Goal: Check status

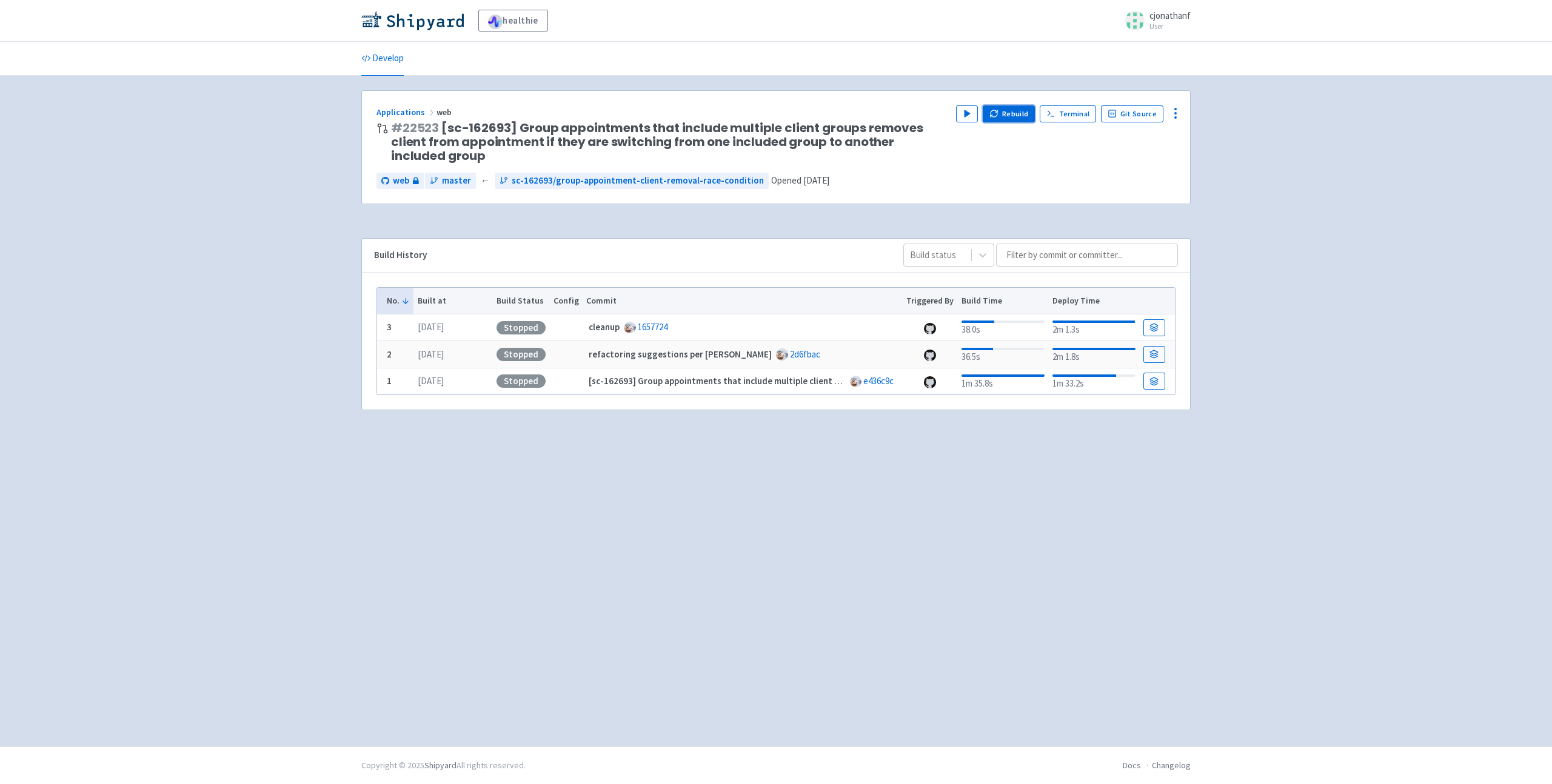
click at [1012, 115] on button "Rebuild" at bounding box center [1008, 114] width 52 height 17
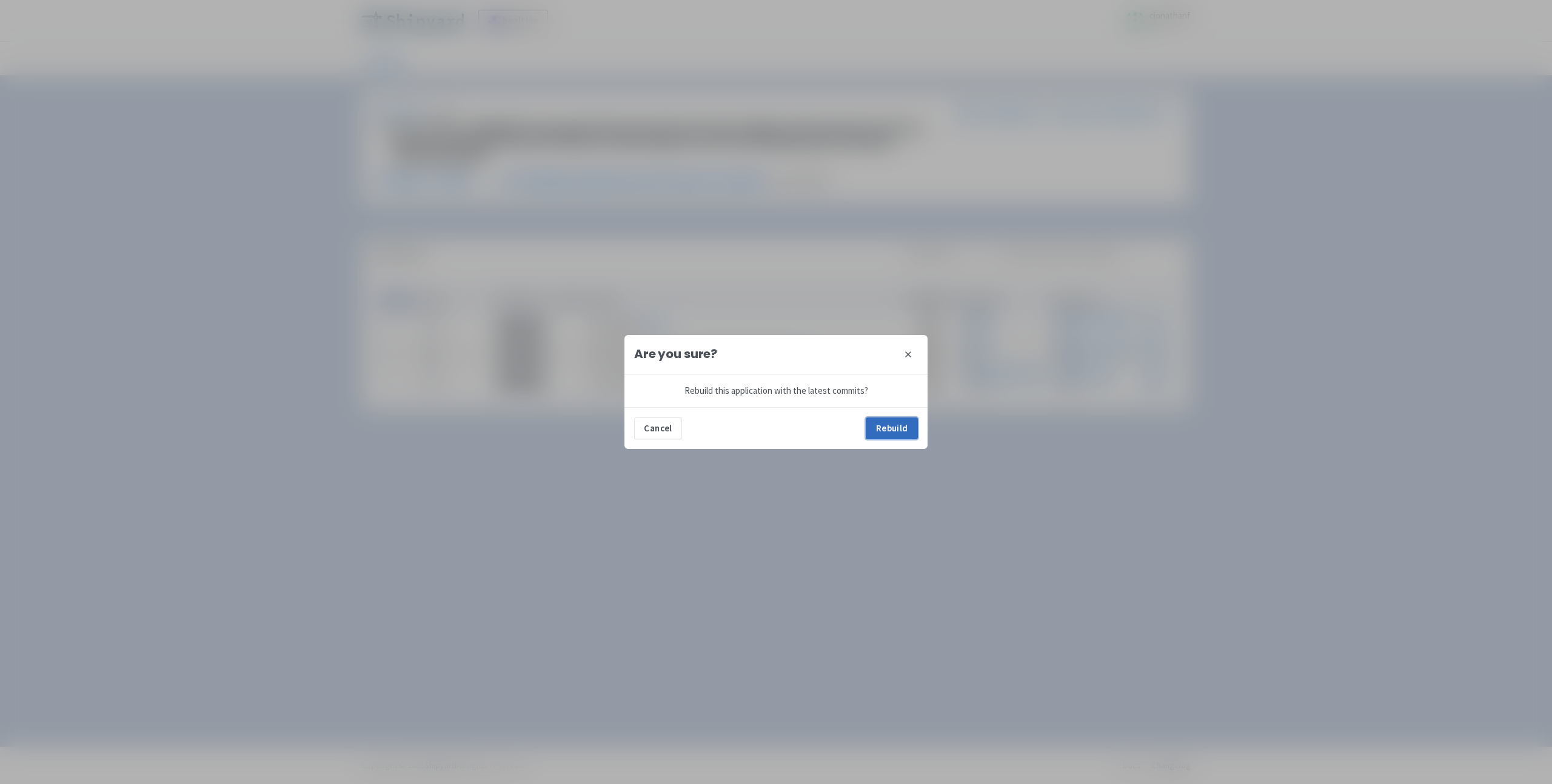
click at [881, 420] on button "Rebuild" at bounding box center [891, 428] width 52 height 21
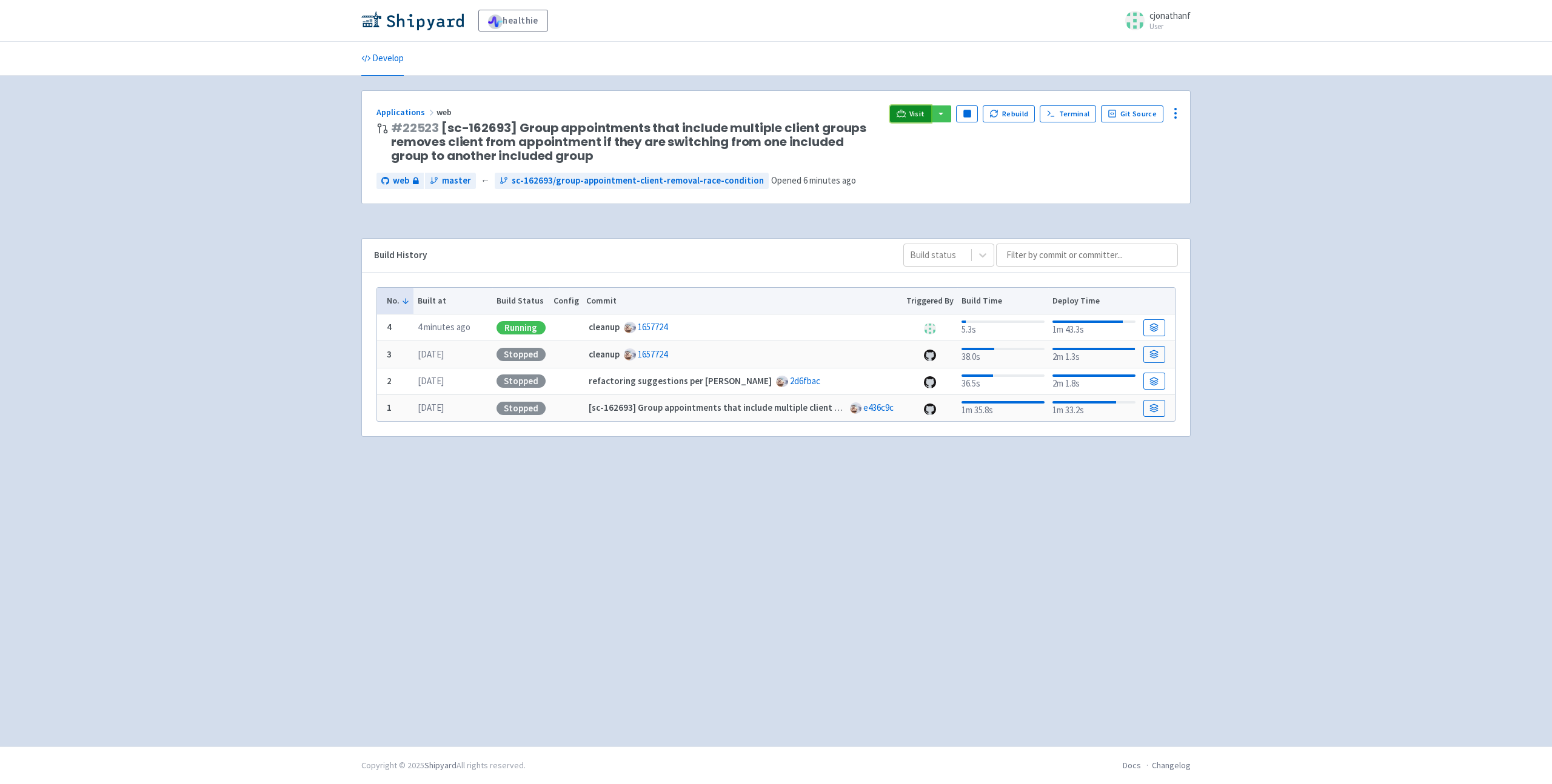
click at [922, 113] on span "Visit" at bounding box center [917, 113] width 15 height 9
